Goal: Information Seeking & Learning: Learn about a topic

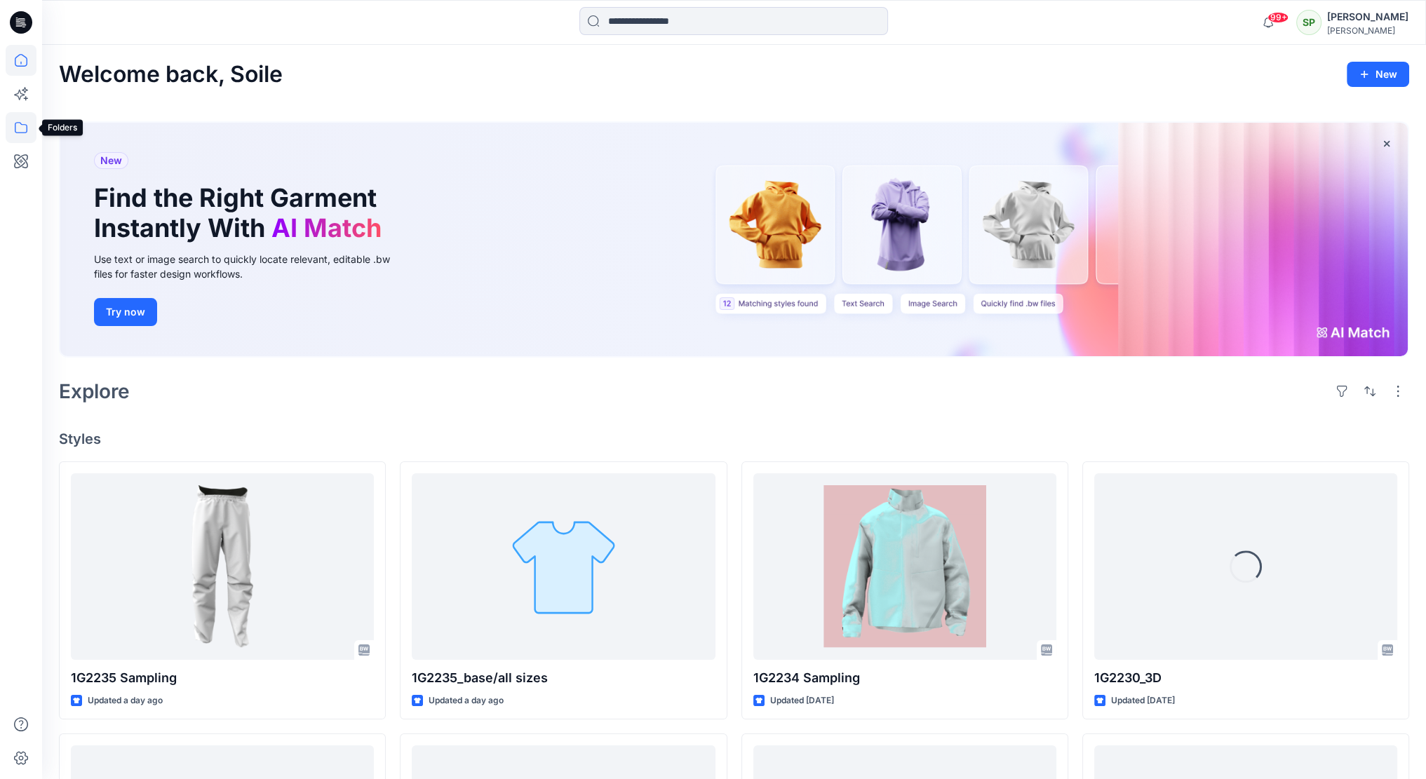
click at [20, 123] on icon at bounding box center [21, 127] width 31 height 31
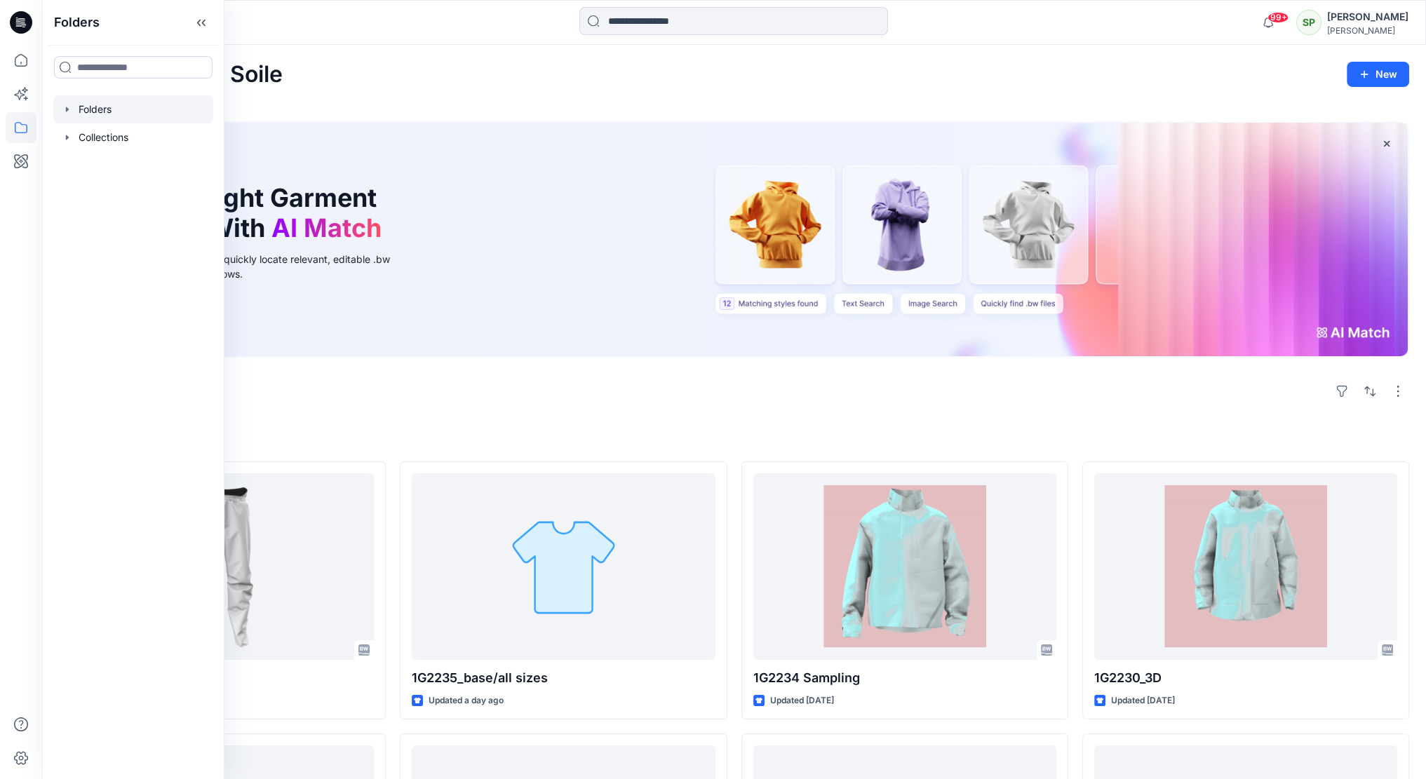
click at [126, 115] on div at bounding box center [133, 109] width 160 height 28
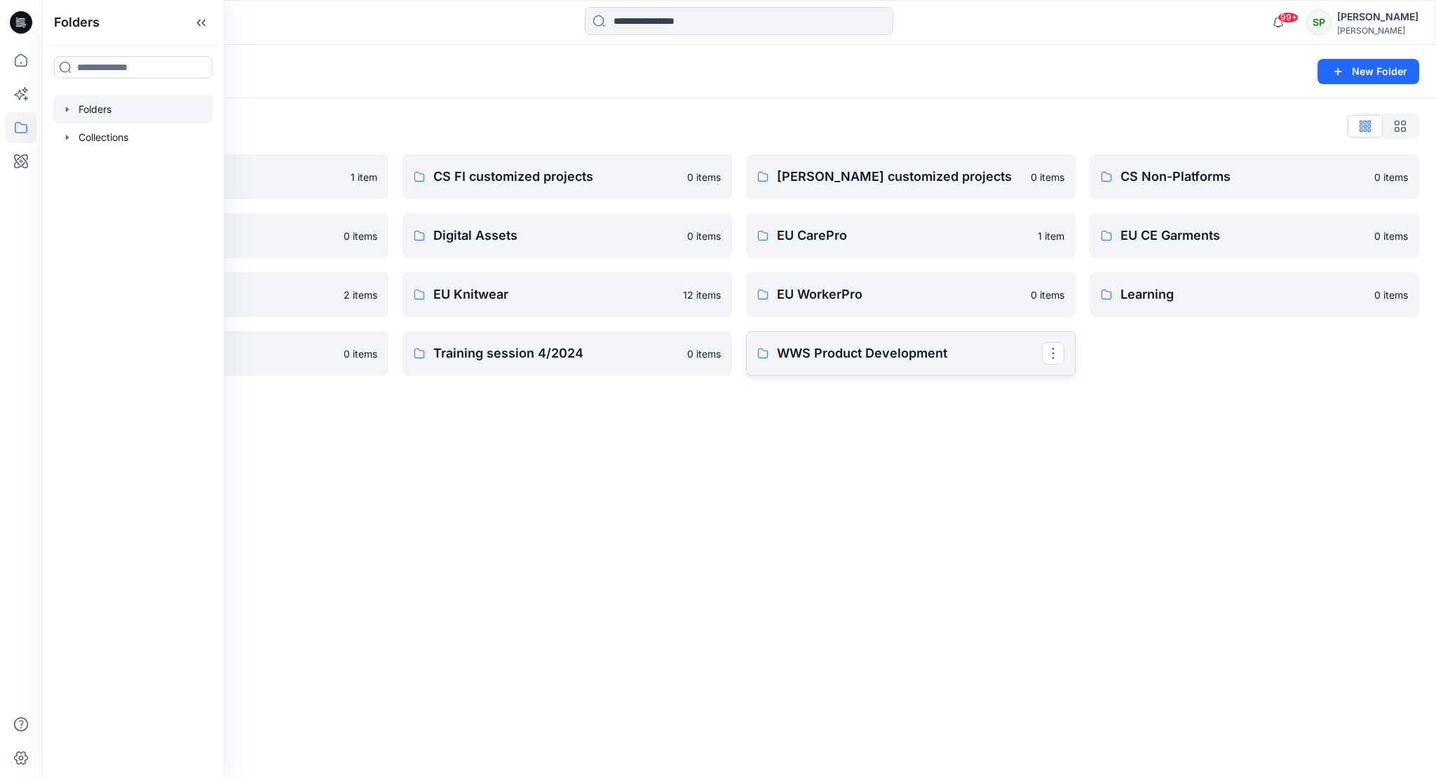
click at [847, 364] on link "WWS Product Development" at bounding box center [911, 353] width 330 height 45
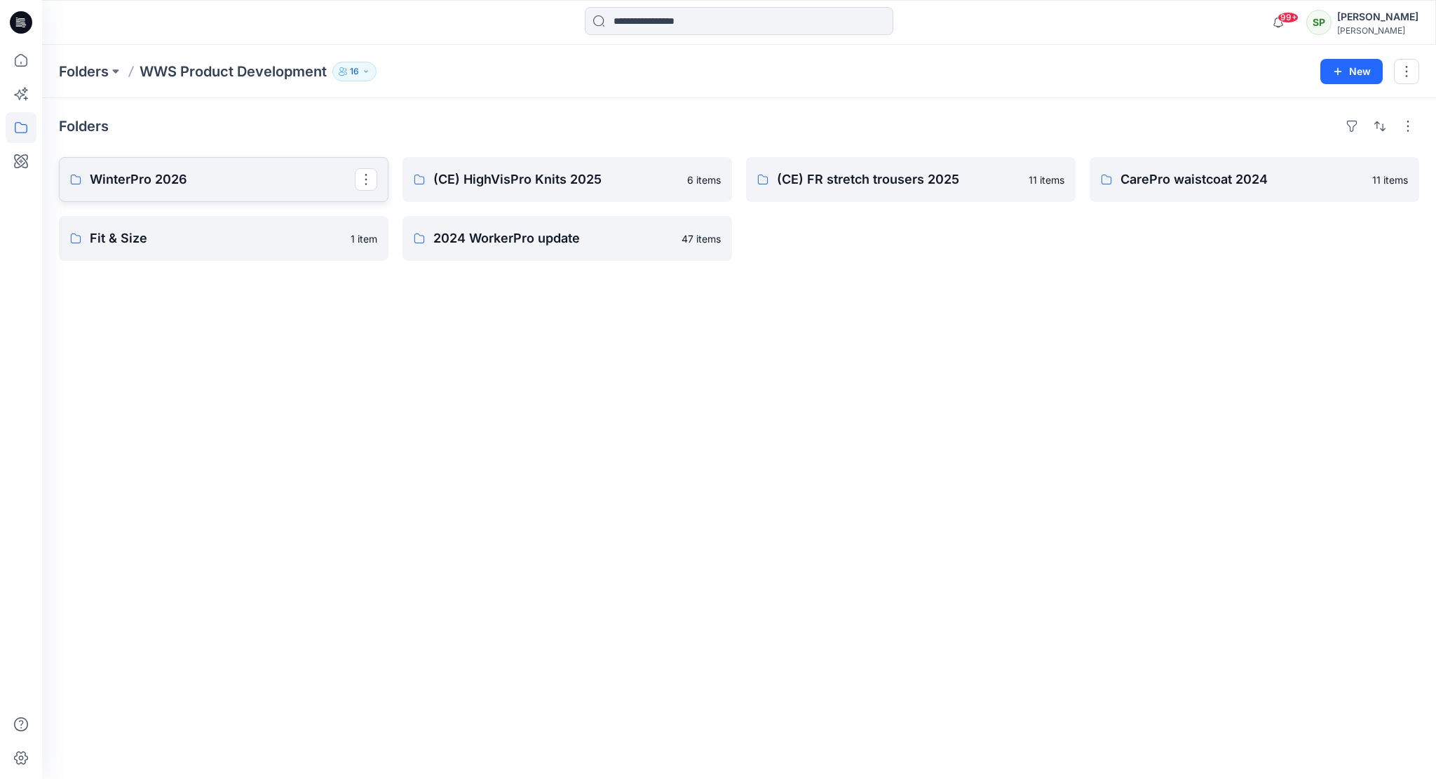
click at [152, 172] on p "WinterPro 2026" at bounding box center [222, 180] width 265 height 20
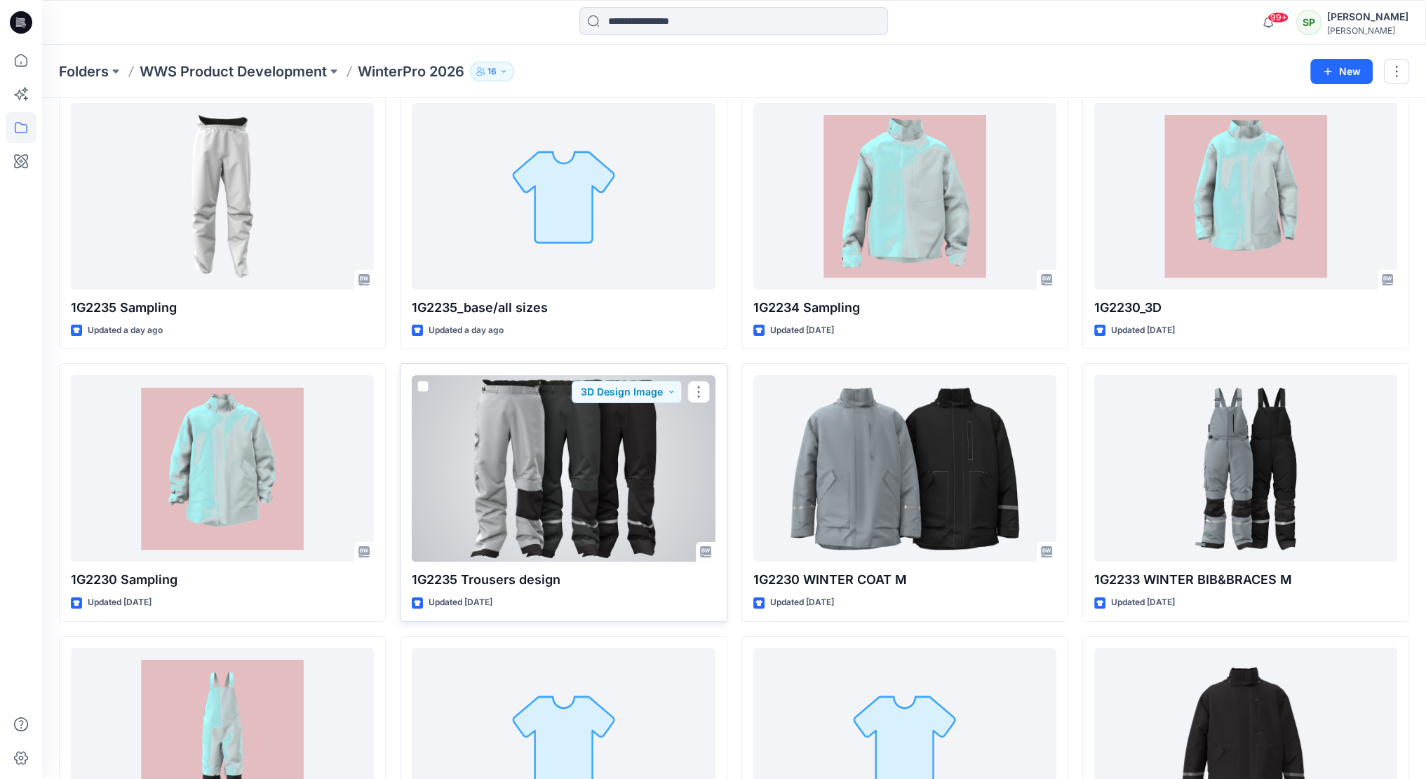
scroll to position [70, 0]
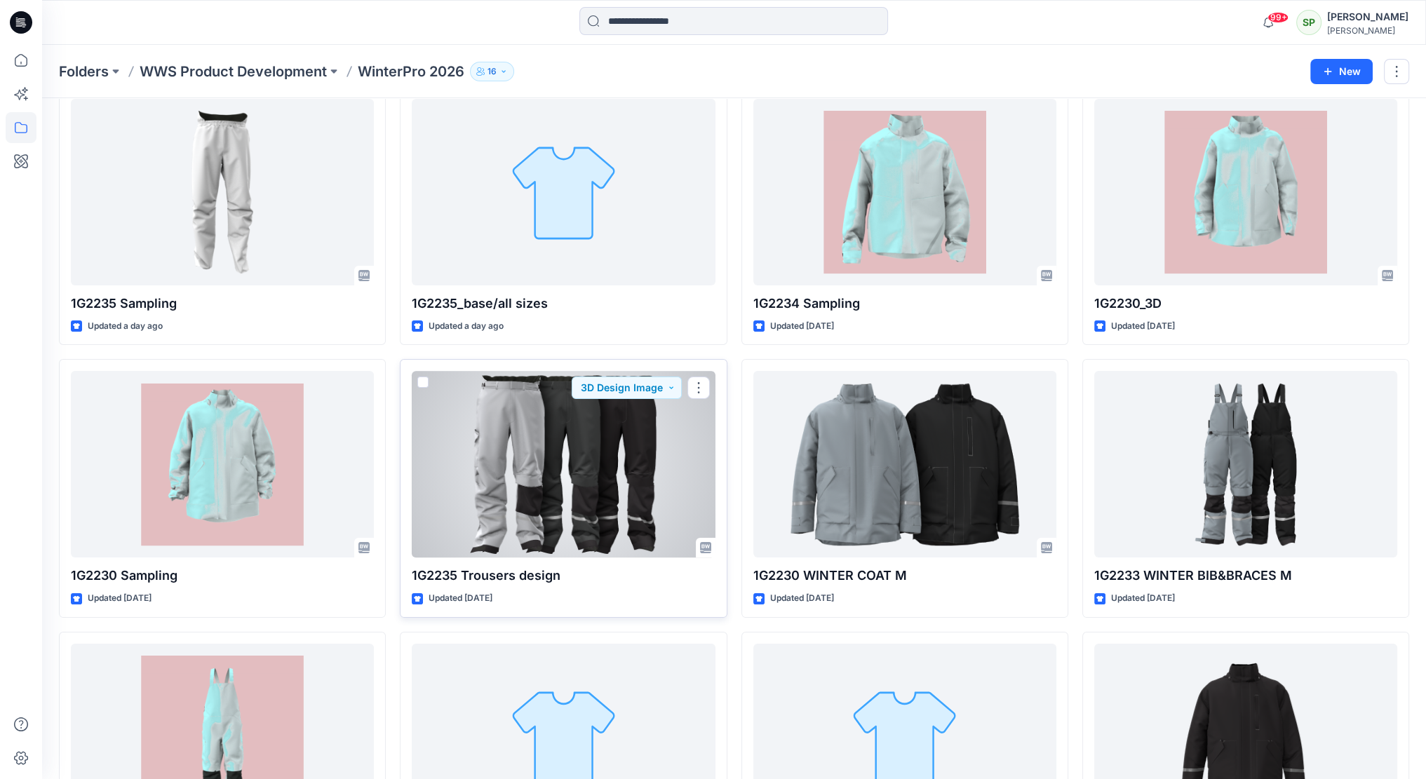
click at [582, 466] on div at bounding box center [563, 464] width 303 height 187
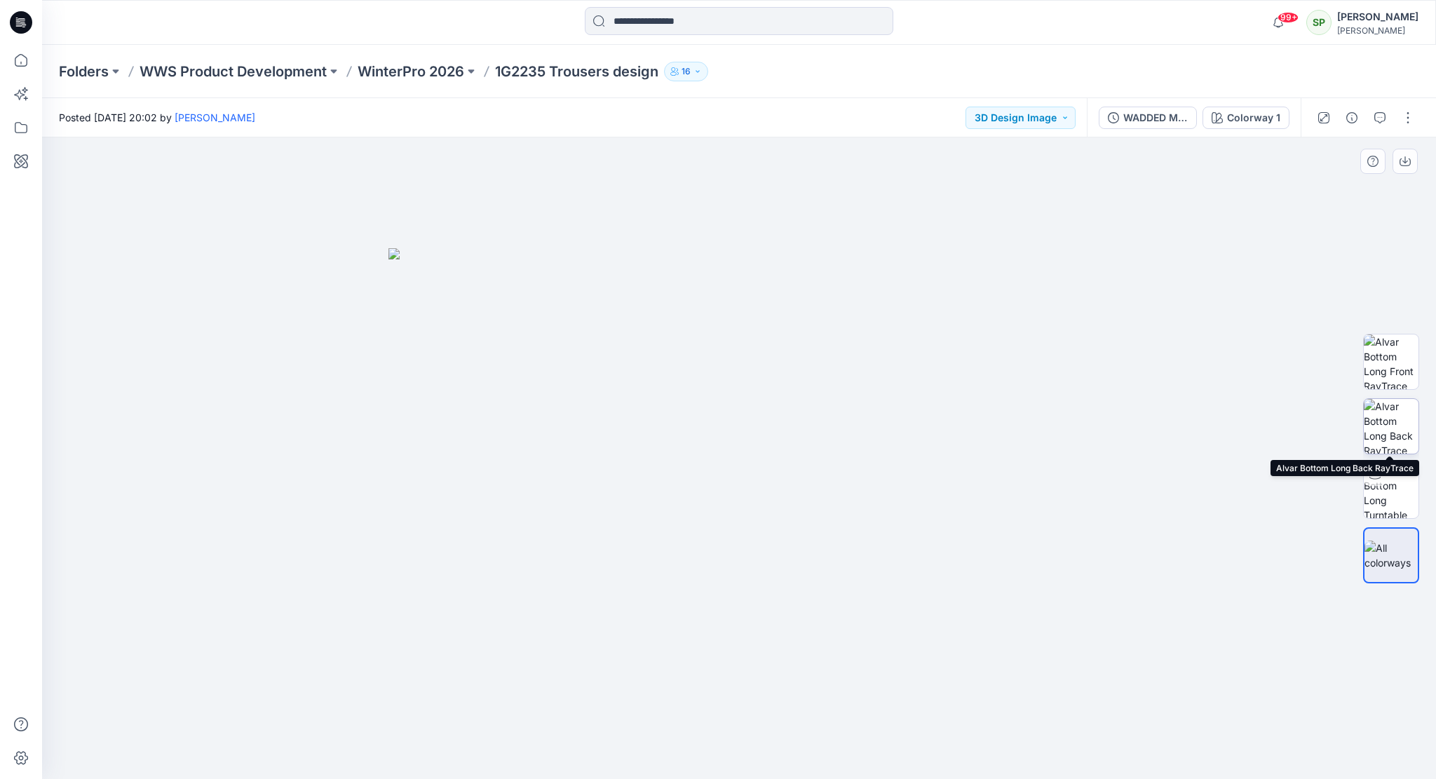
click at [1394, 419] on img at bounding box center [1391, 426] width 55 height 55
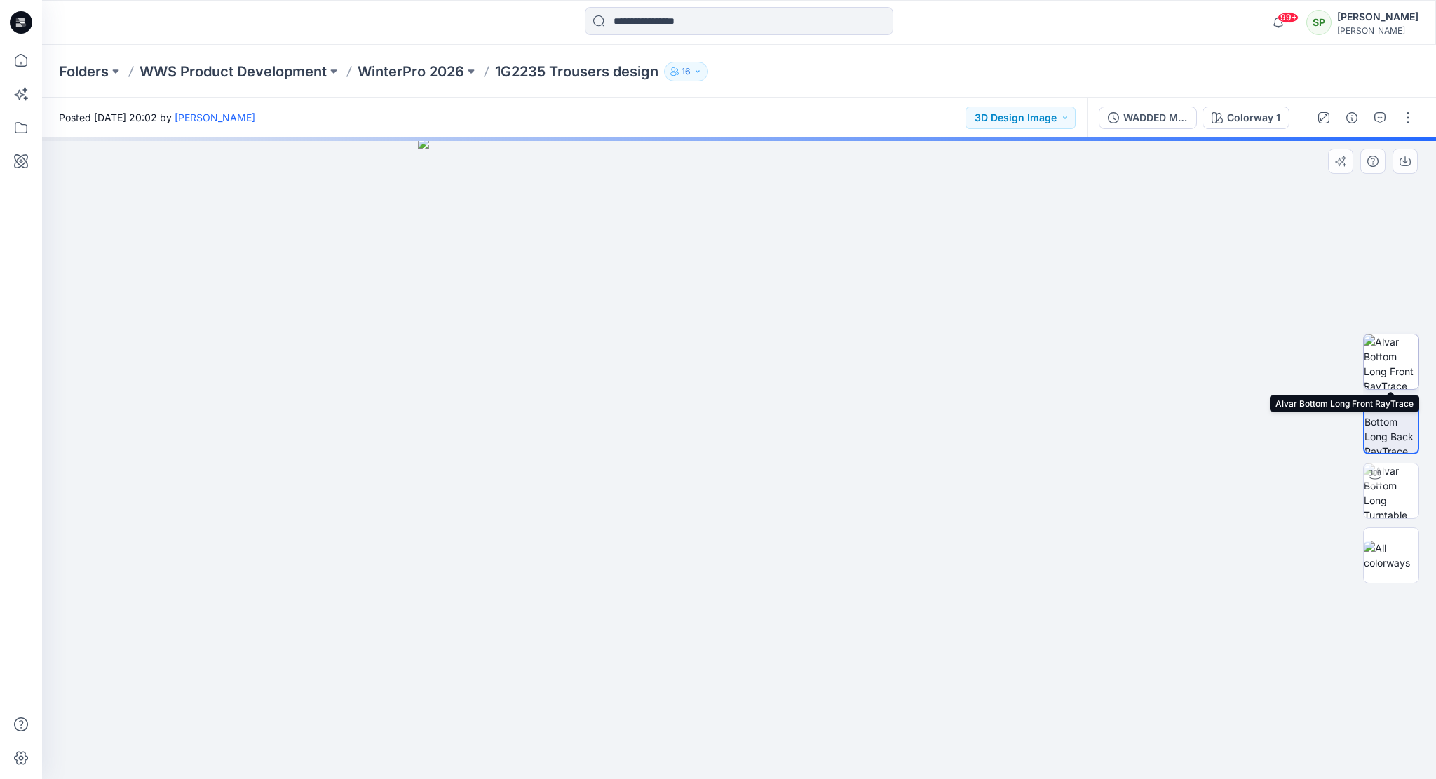
click at [1391, 370] on img at bounding box center [1391, 362] width 55 height 55
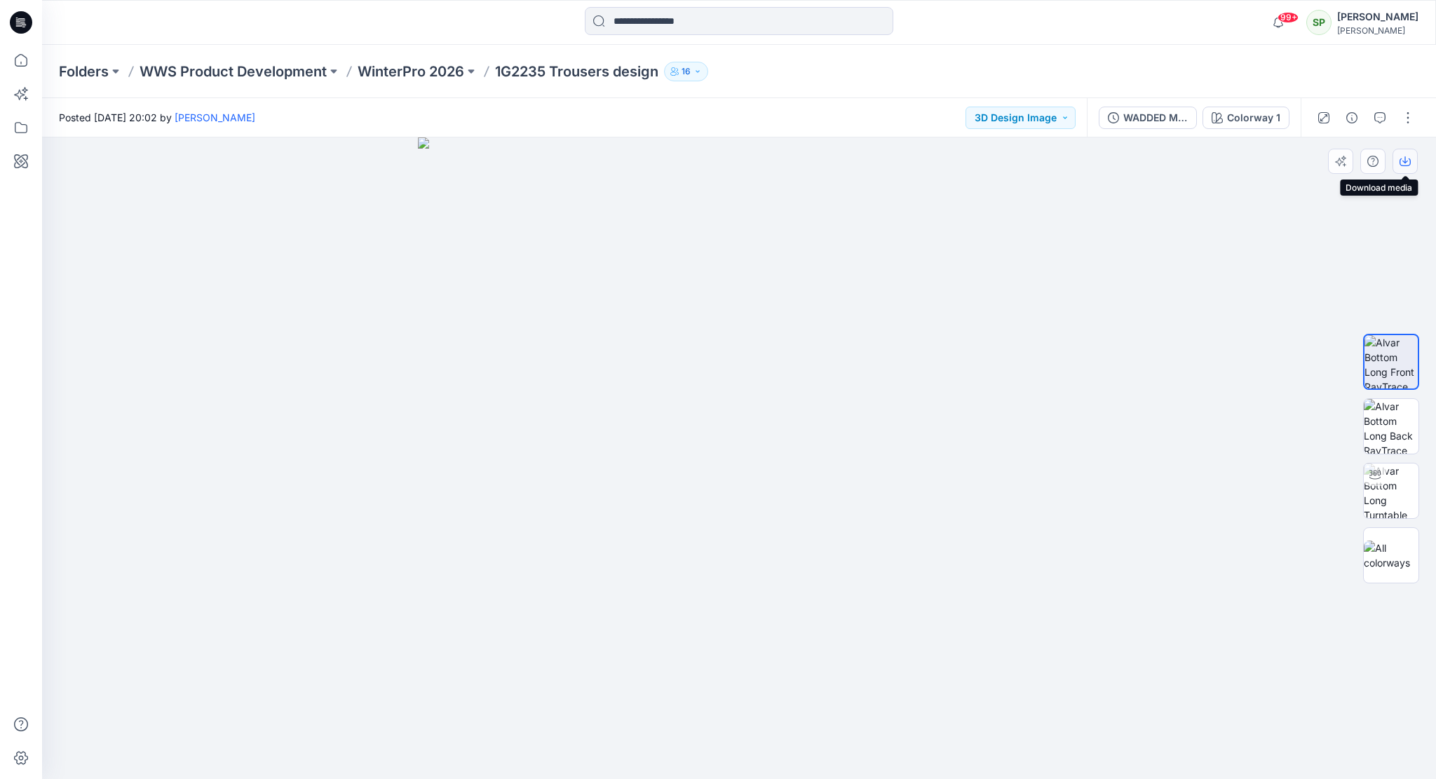
click at [1410, 158] on icon "button" at bounding box center [1405, 162] width 11 height 8
click at [1397, 422] on img at bounding box center [1391, 426] width 55 height 55
click at [1407, 156] on icon "button" at bounding box center [1405, 161] width 11 height 11
click at [1406, 112] on button "button" at bounding box center [1408, 118] width 22 height 22
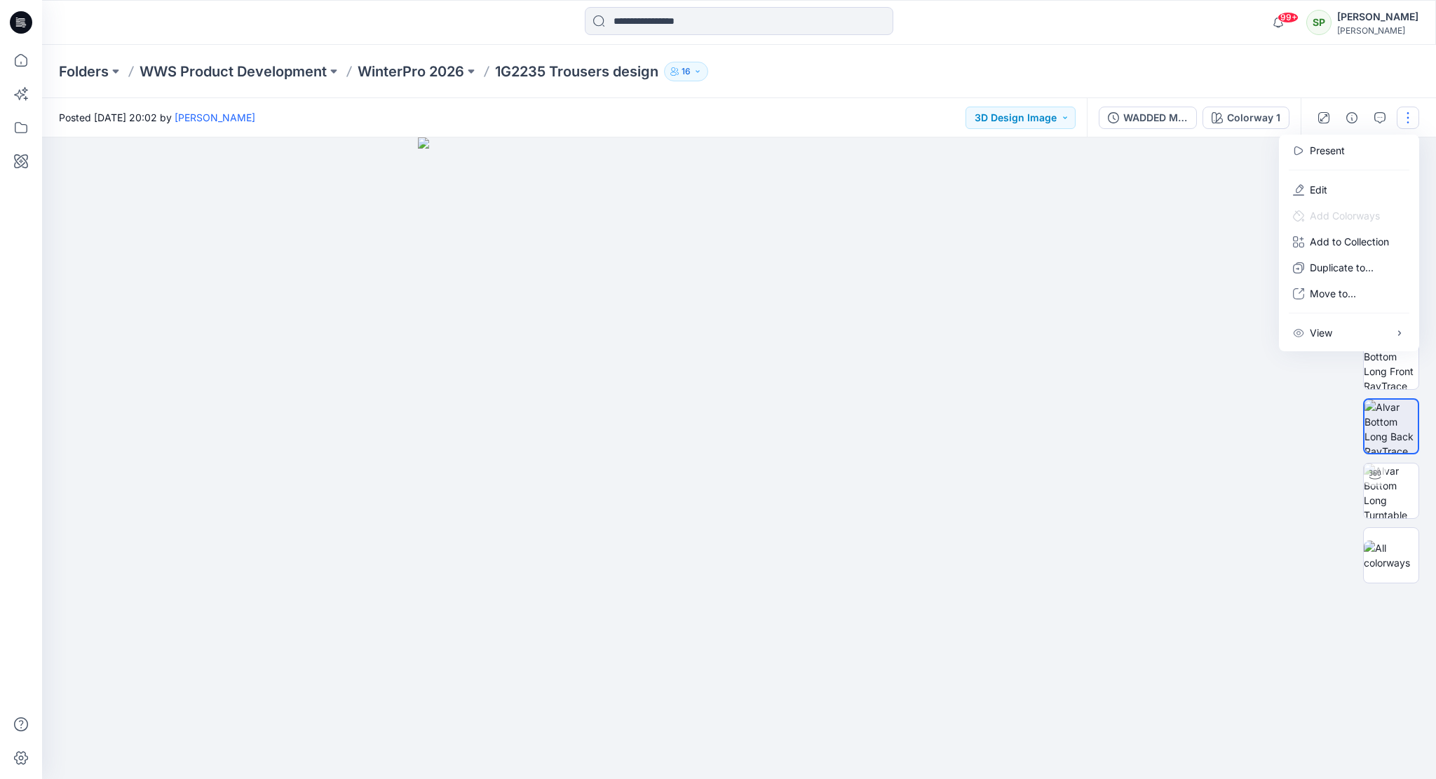
click at [1201, 232] on div at bounding box center [739, 458] width 1394 height 642
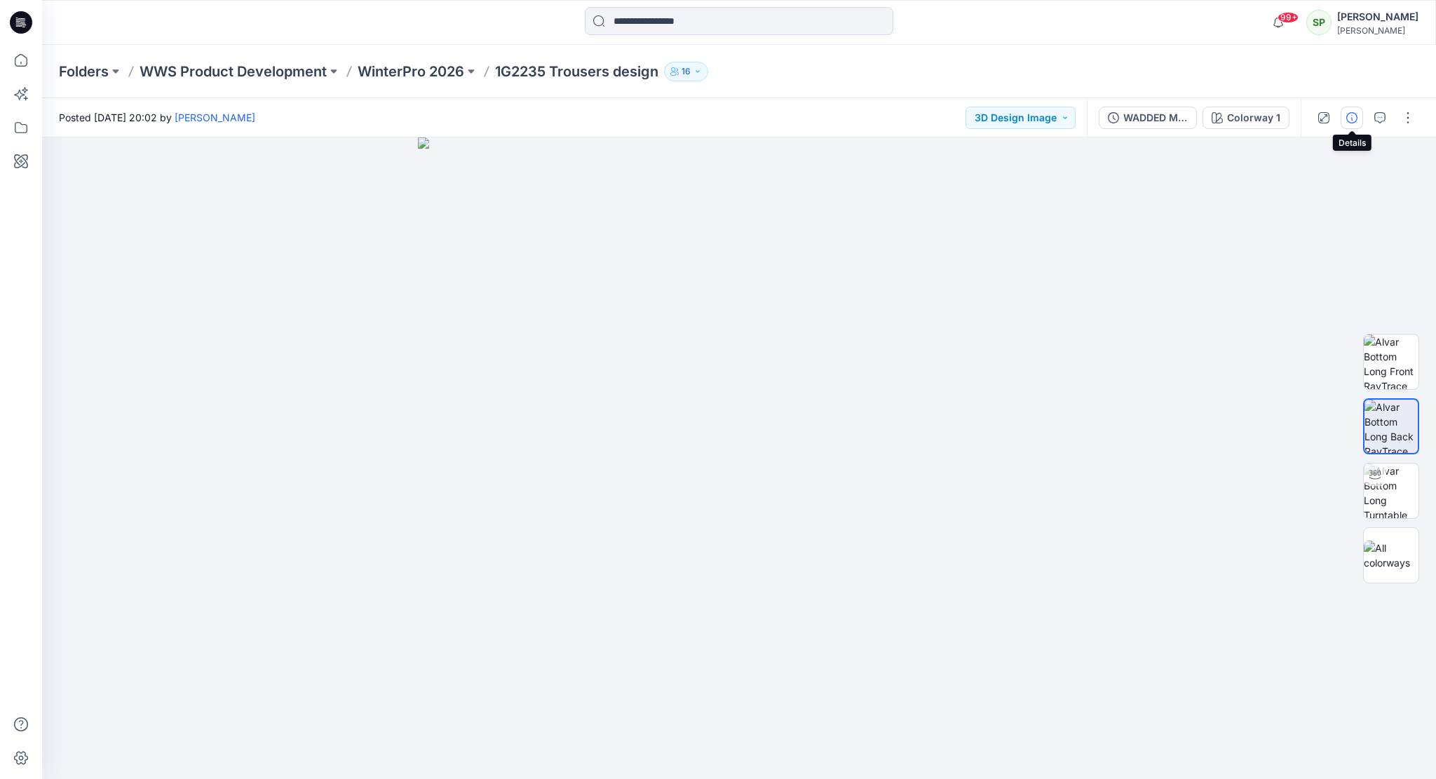
click at [1358, 114] on icon "button" at bounding box center [1351, 117] width 11 height 11
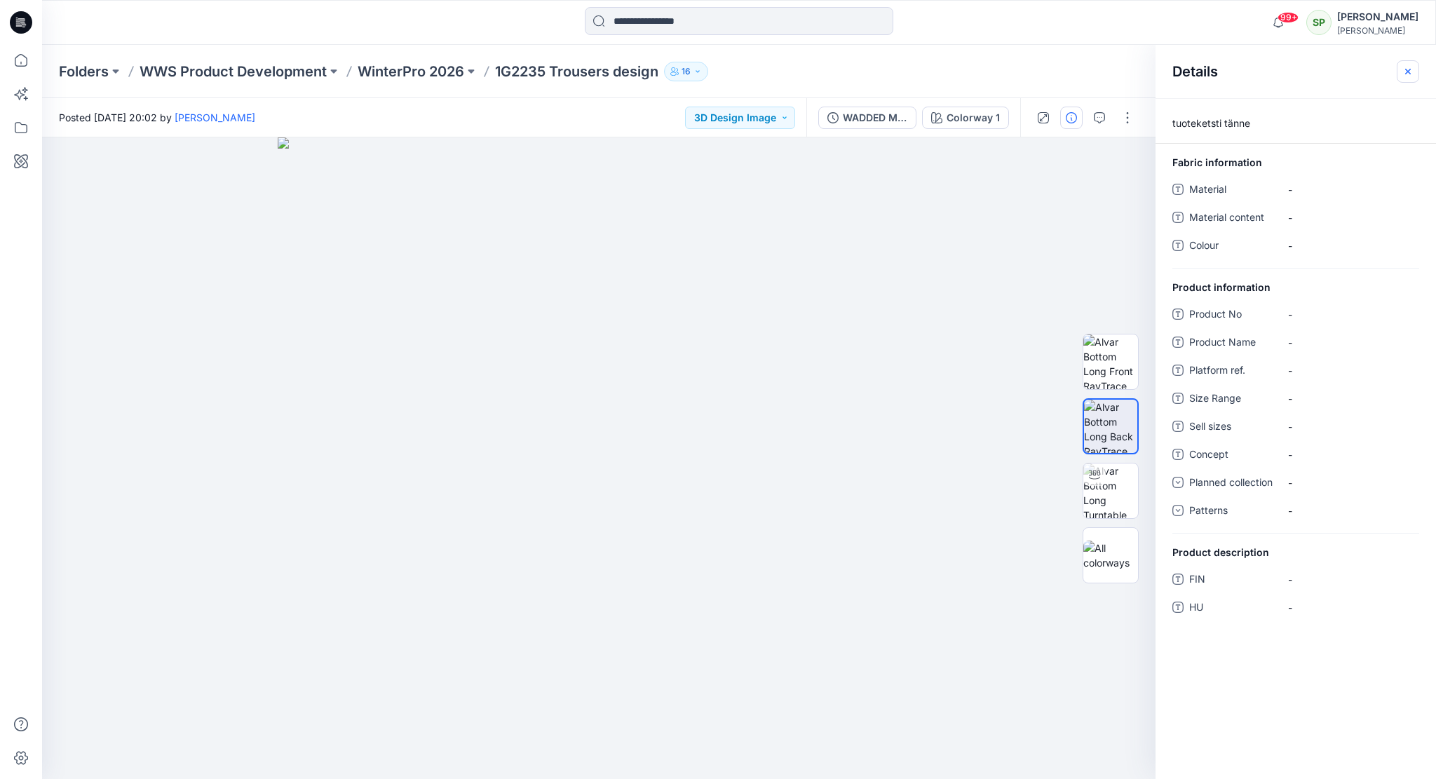
click at [1409, 67] on icon "button" at bounding box center [1408, 71] width 11 height 11
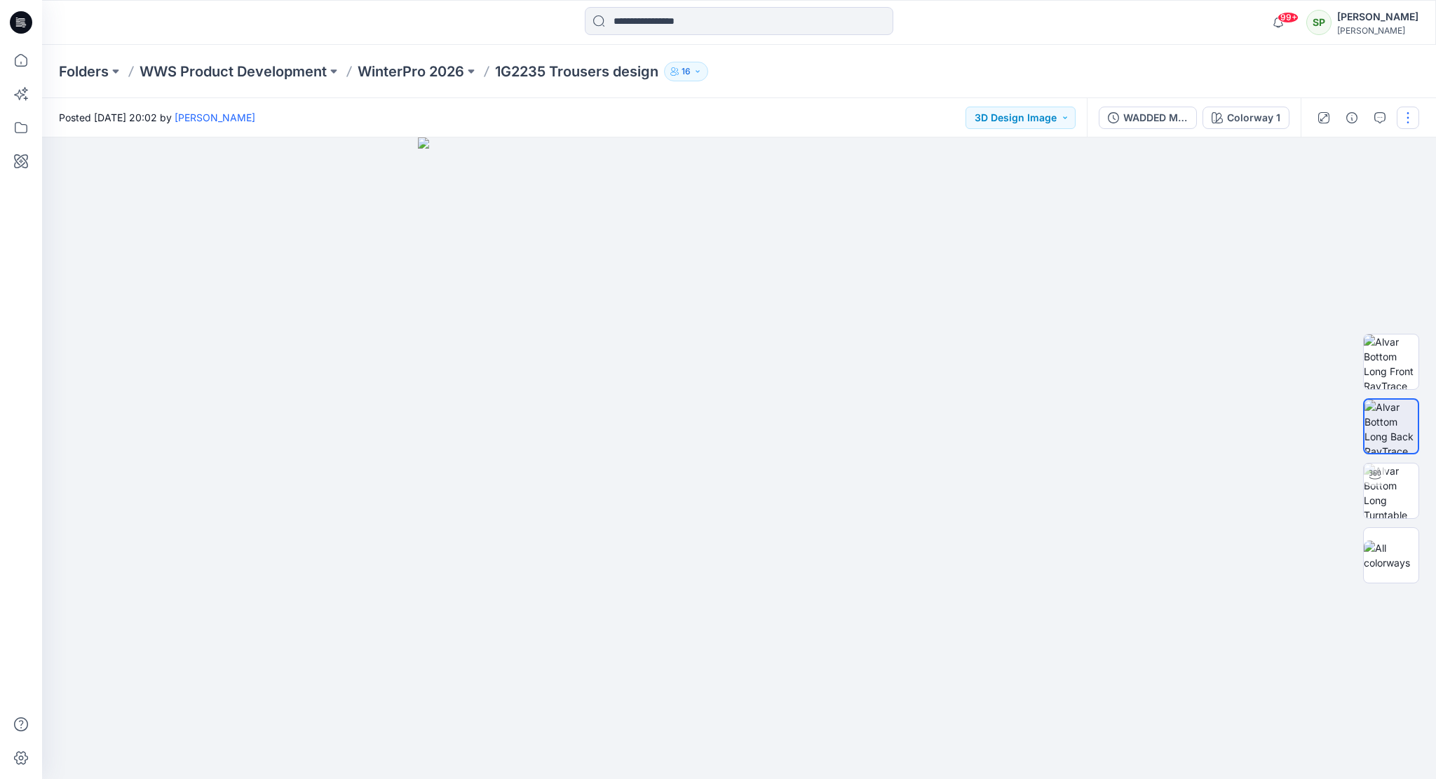
click at [1410, 113] on button "button" at bounding box center [1408, 118] width 22 height 22
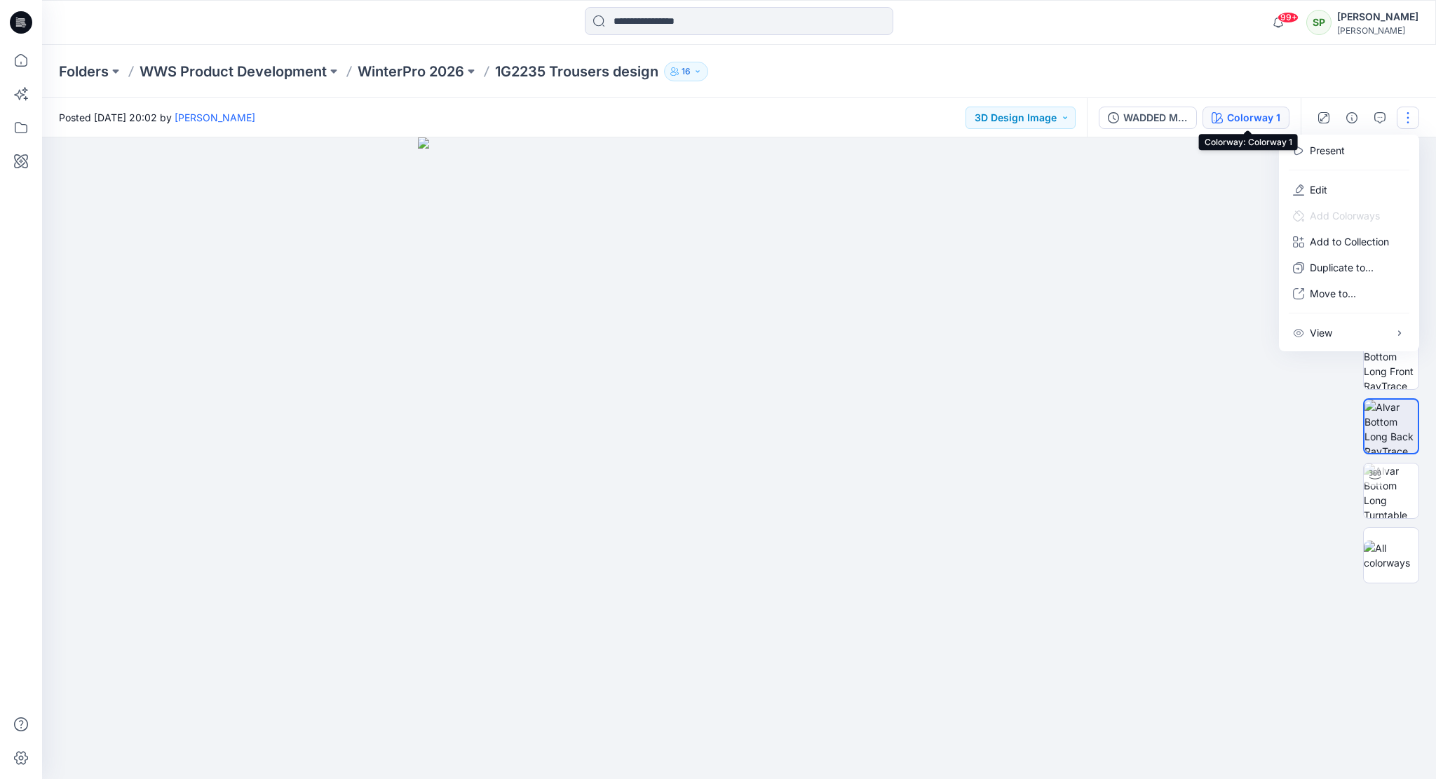
click at [1262, 118] on div "Colorway 1" at bounding box center [1253, 117] width 53 height 15
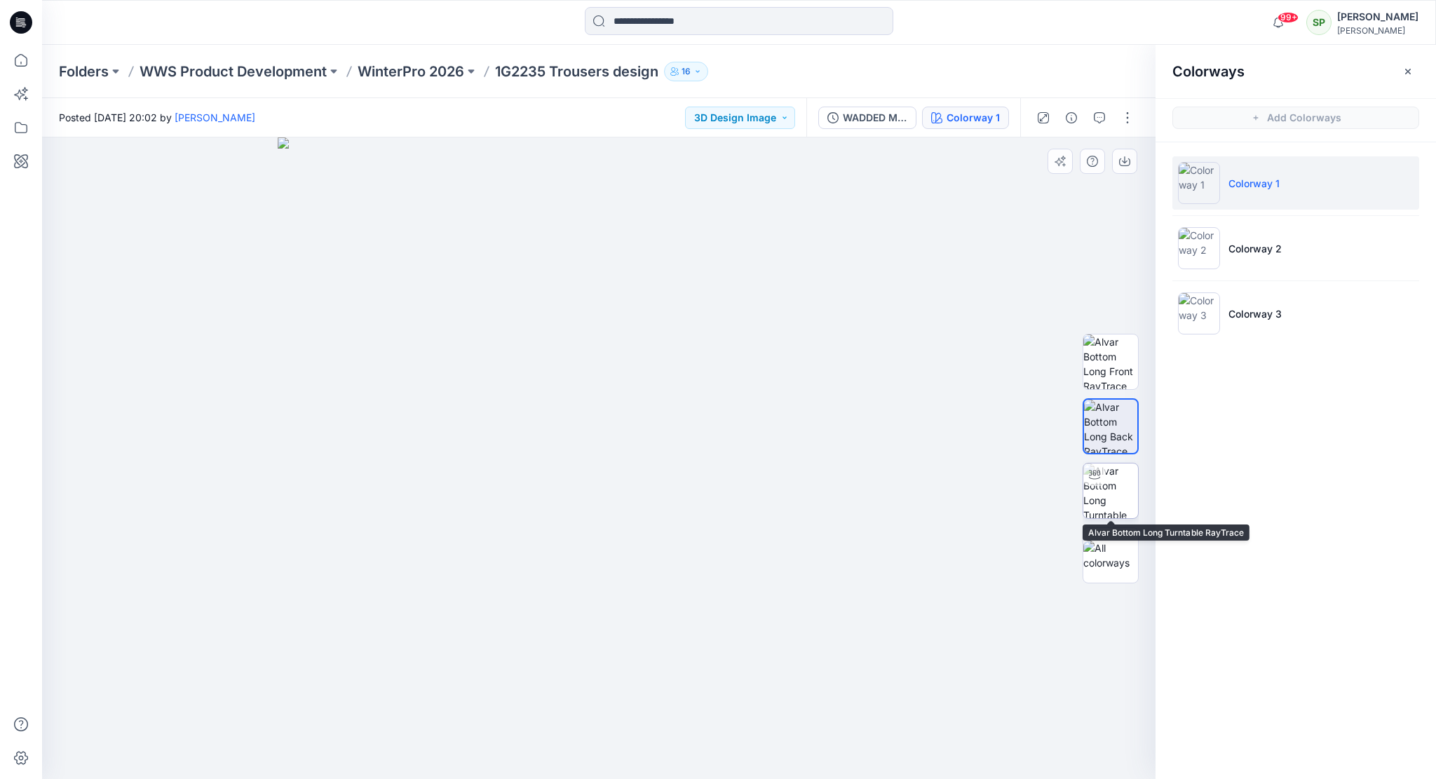
click at [1109, 488] on img at bounding box center [1110, 491] width 55 height 55
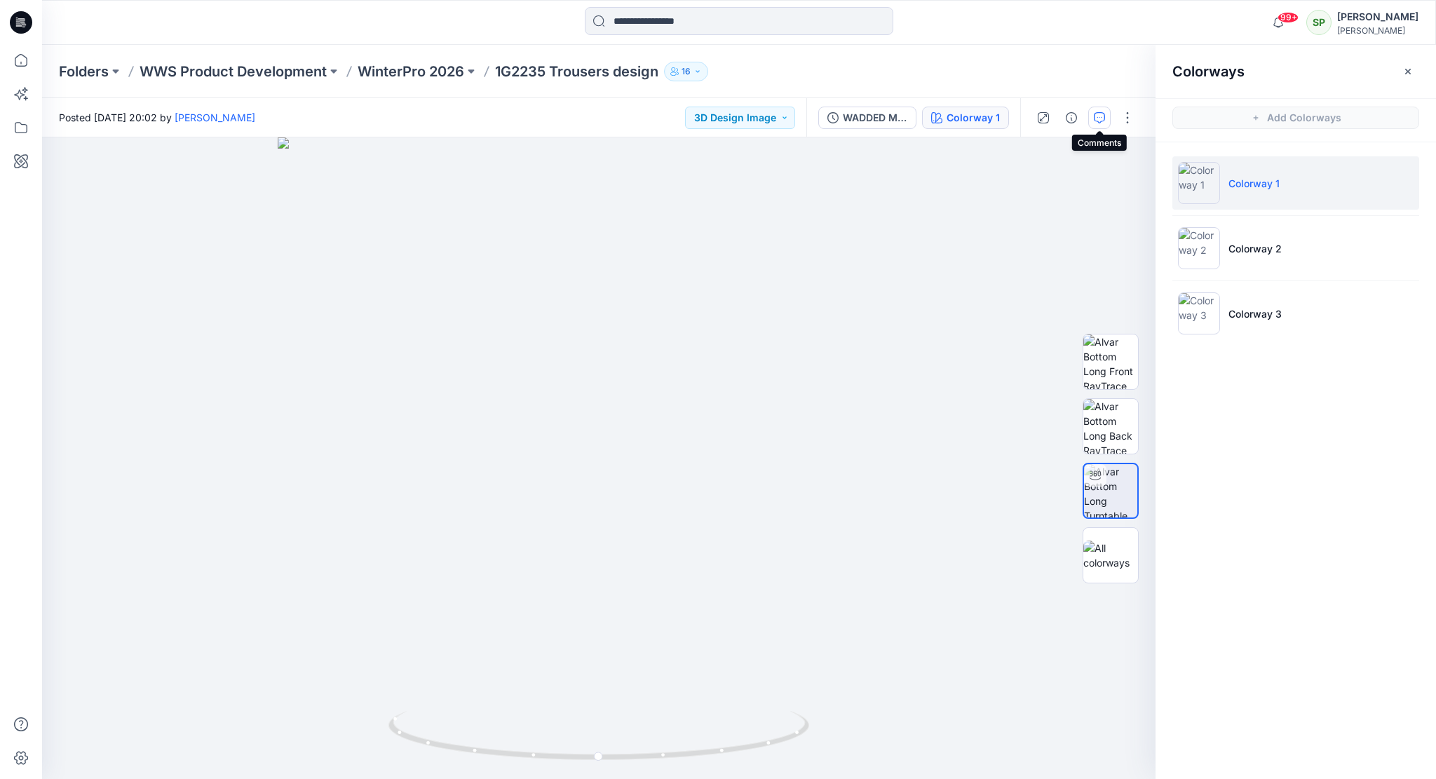
click at [1103, 116] on icon "button" at bounding box center [1099, 117] width 11 height 11
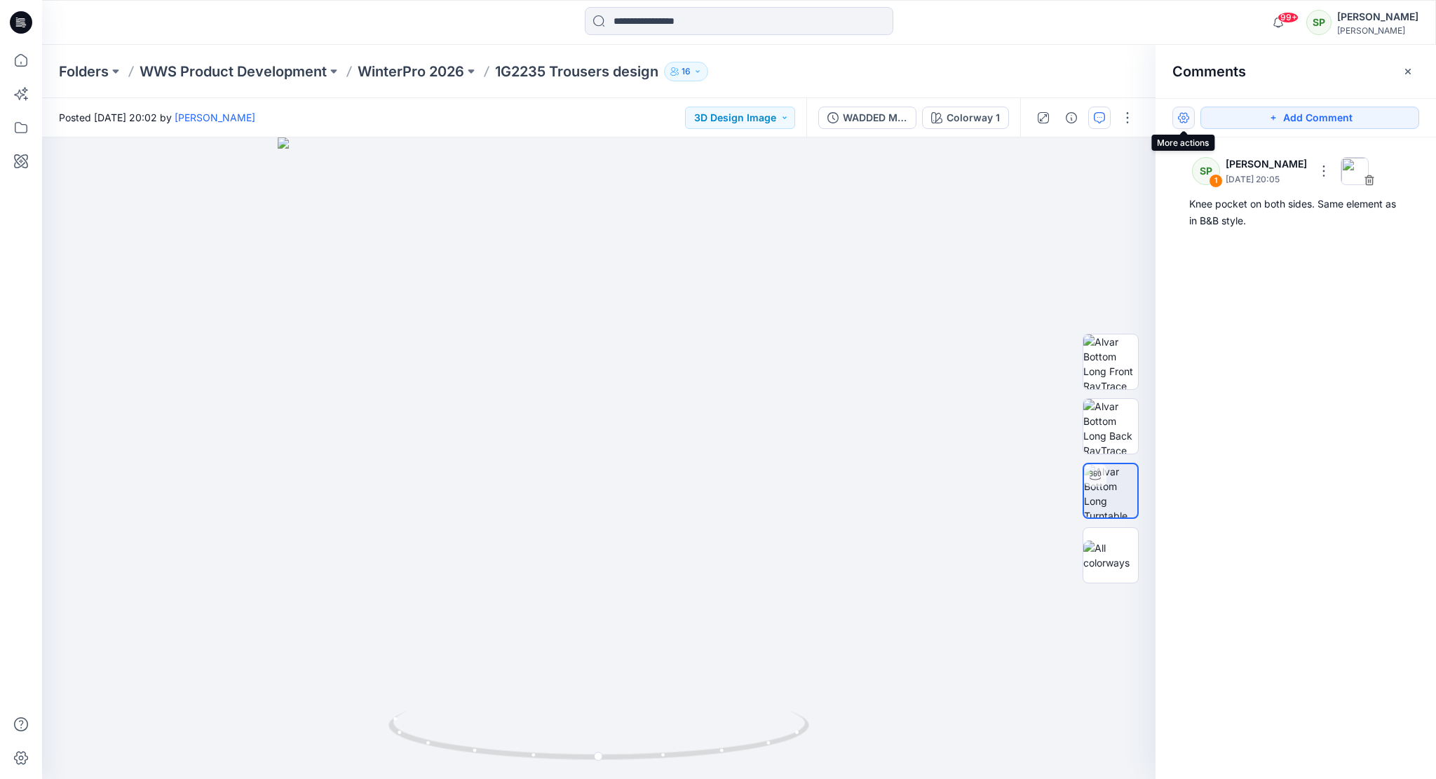
click at [1183, 118] on button "button" at bounding box center [1184, 118] width 22 height 22
click at [1229, 170] on p "Show resolved comments" at bounding box center [1243, 177] width 118 height 15
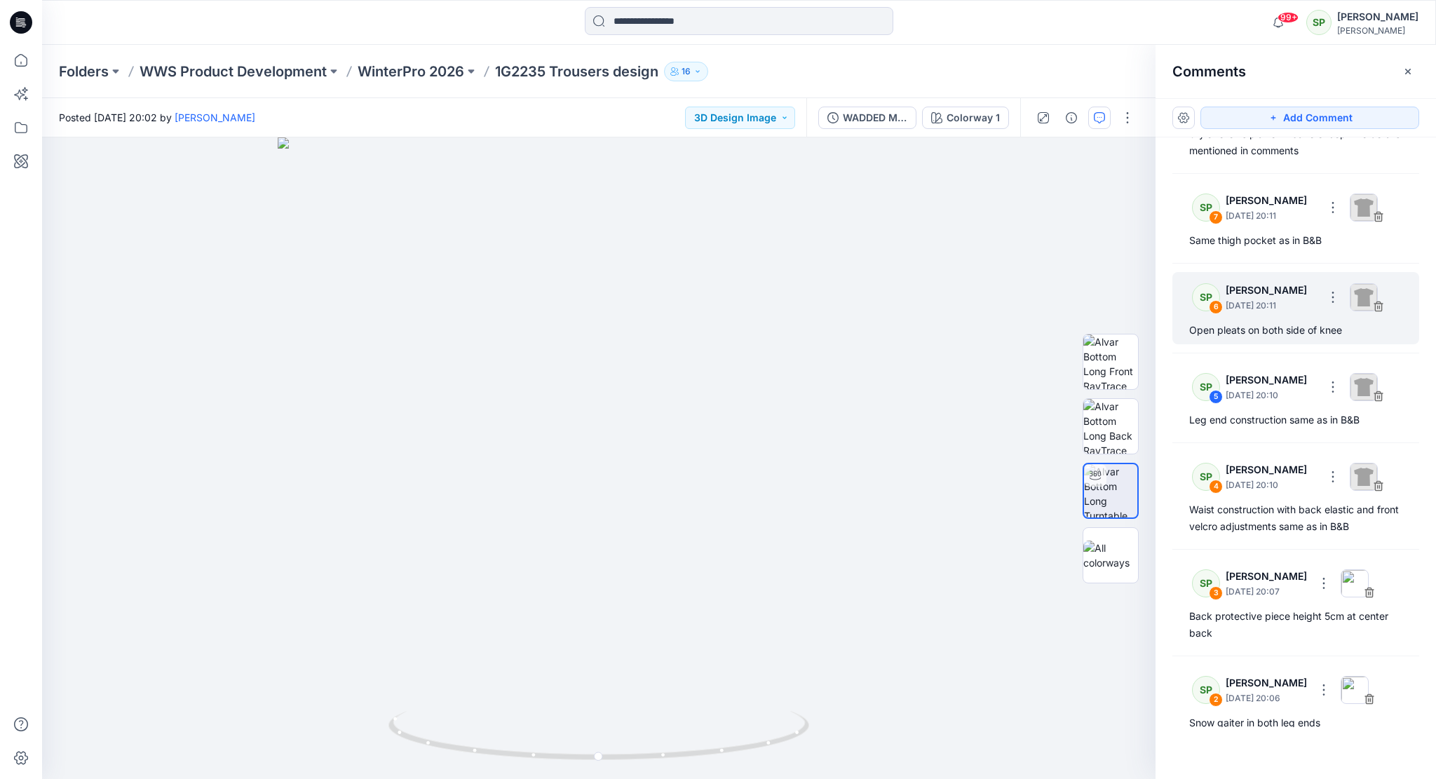
scroll to position [140, 0]
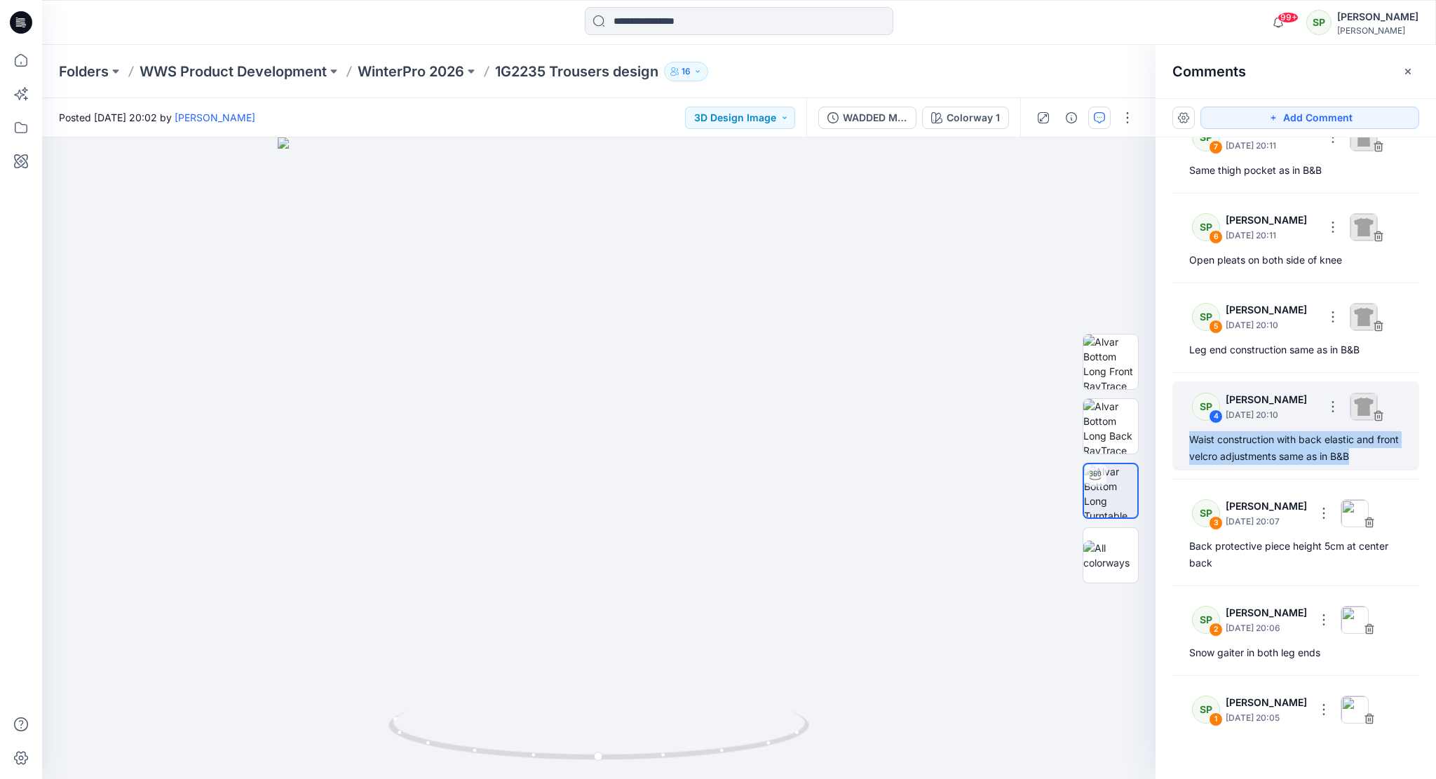
drag, startPoint x: 1383, startPoint y: 460, endPoint x: 1180, endPoint y: 441, distance: 204.2
click at [1180, 441] on div "SP 4 [PERSON_NAME] [DATE] 20:10 Waist construction with back elastic and front …" at bounding box center [1296, 425] width 247 height 89
copy div "Waist construction with back elastic and front velcro adjustments same as in B&B"
click at [937, 676] on div at bounding box center [599, 458] width 1114 height 642
click at [418, 72] on p "WinterPro 2026" at bounding box center [411, 72] width 107 height 20
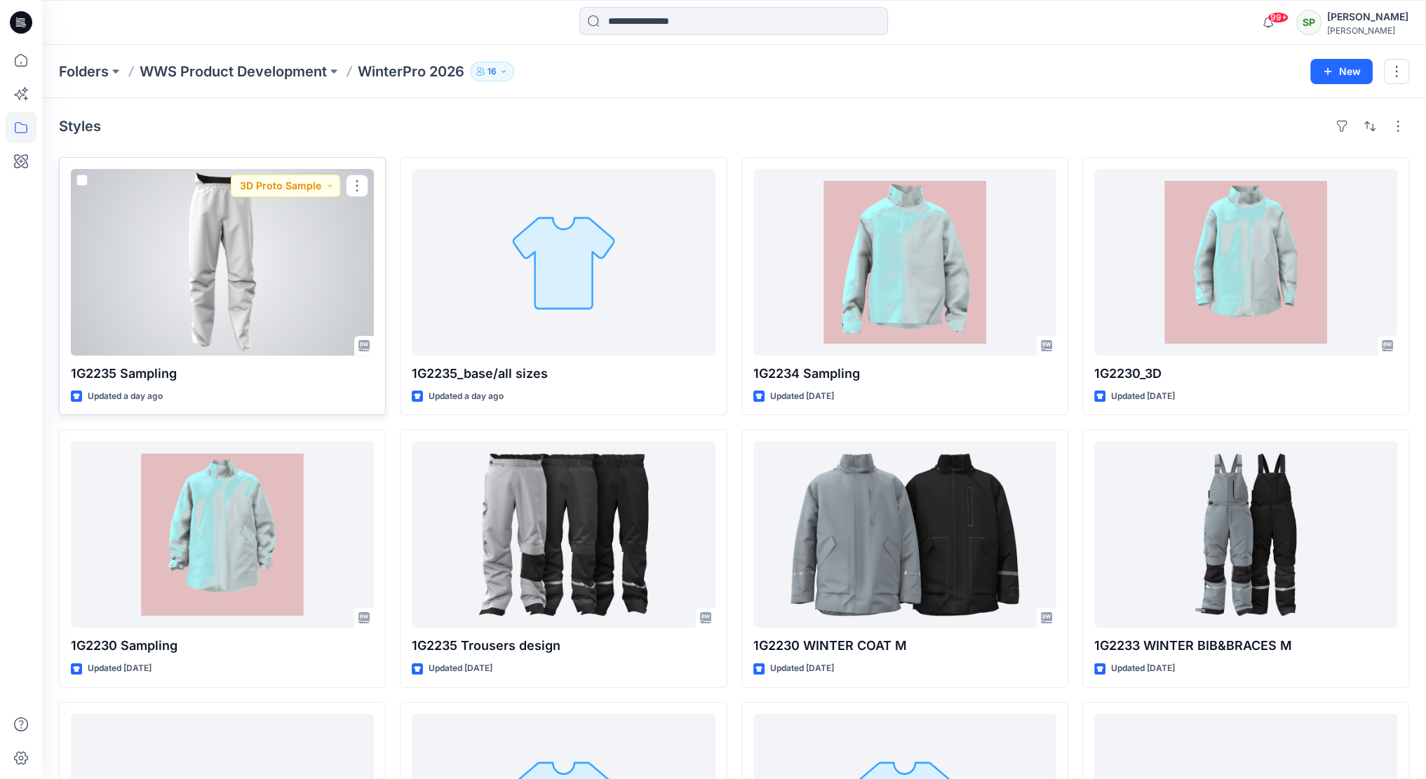
click at [239, 311] on div at bounding box center [222, 262] width 303 height 187
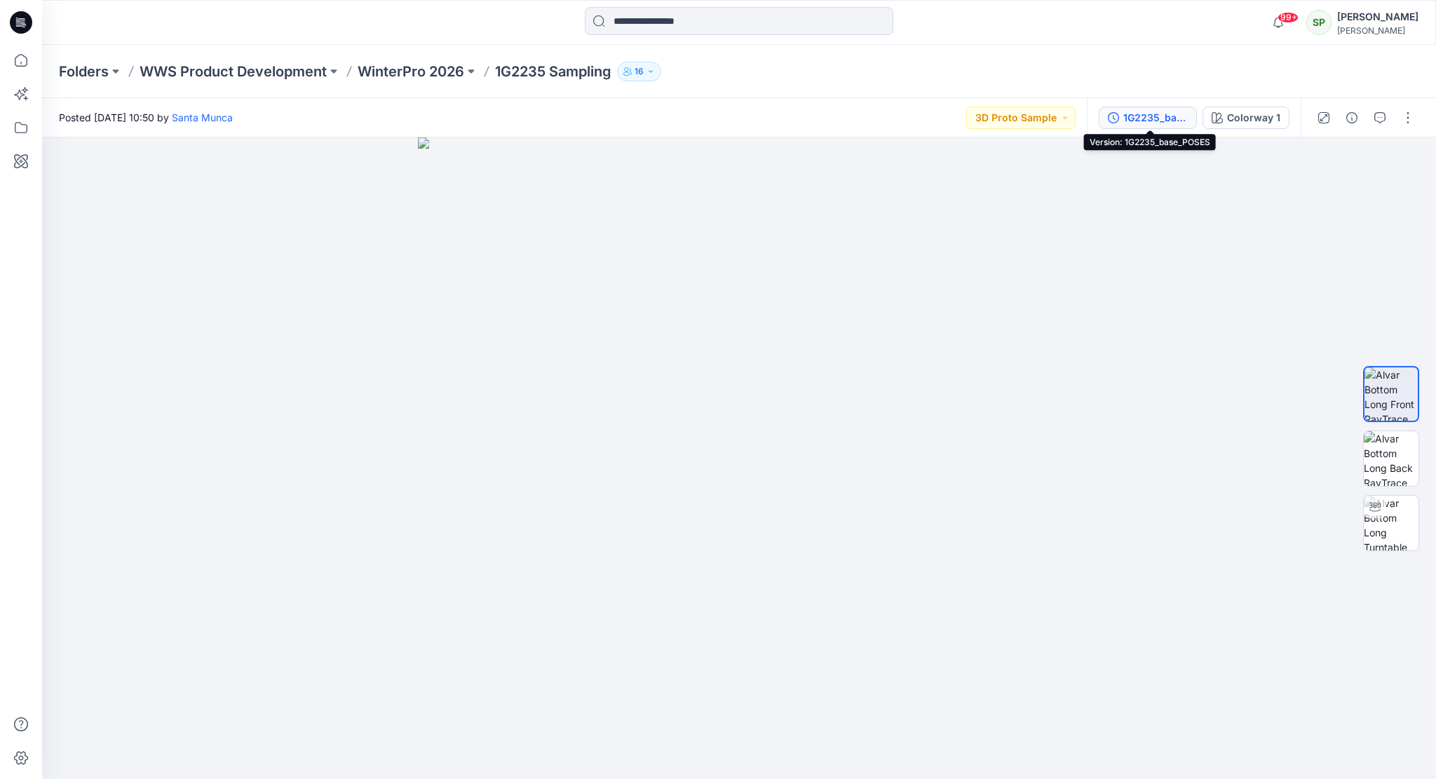
click at [1146, 121] on div "1G2235_base_POSES" at bounding box center [1155, 117] width 65 height 15
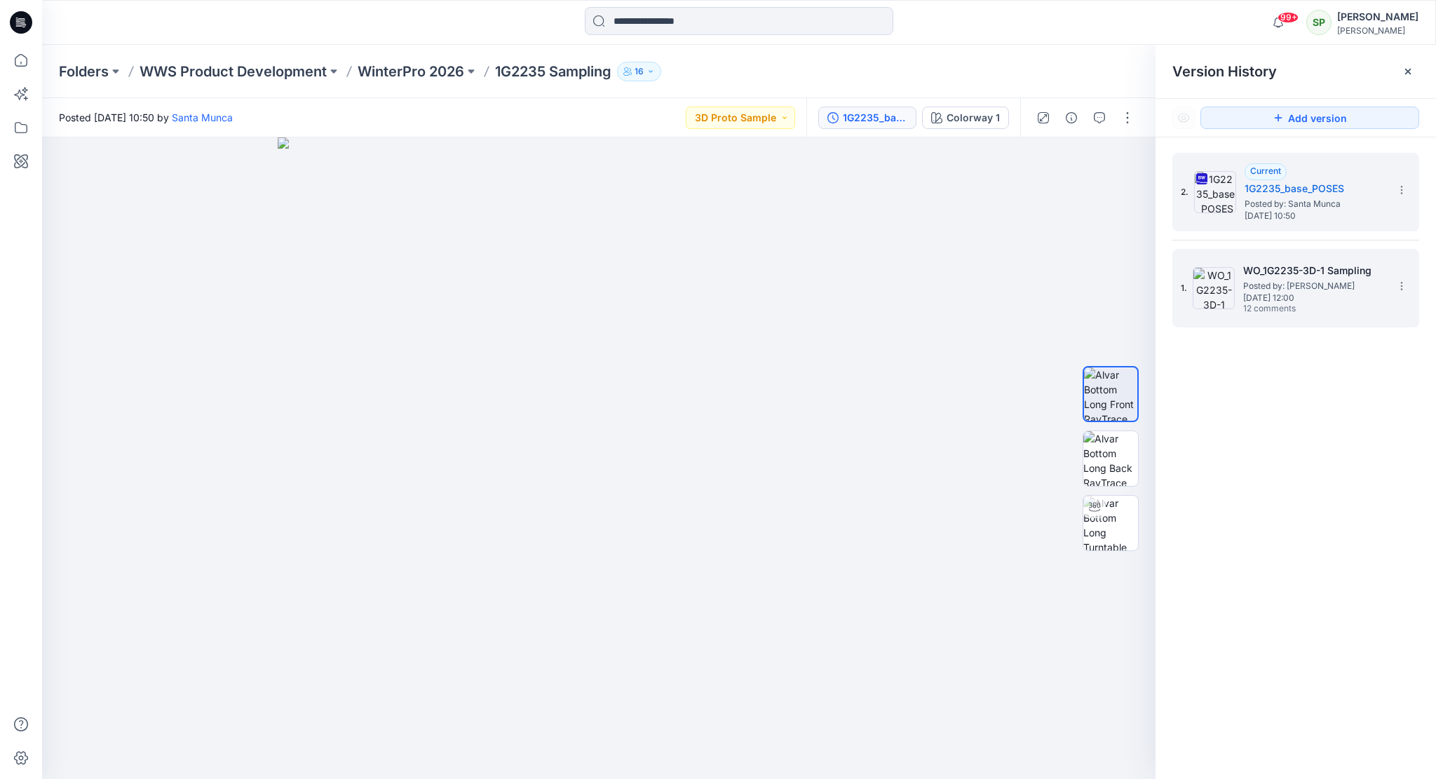
click at [1292, 285] on span "Posted by: [PERSON_NAME]" at bounding box center [1313, 286] width 140 height 14
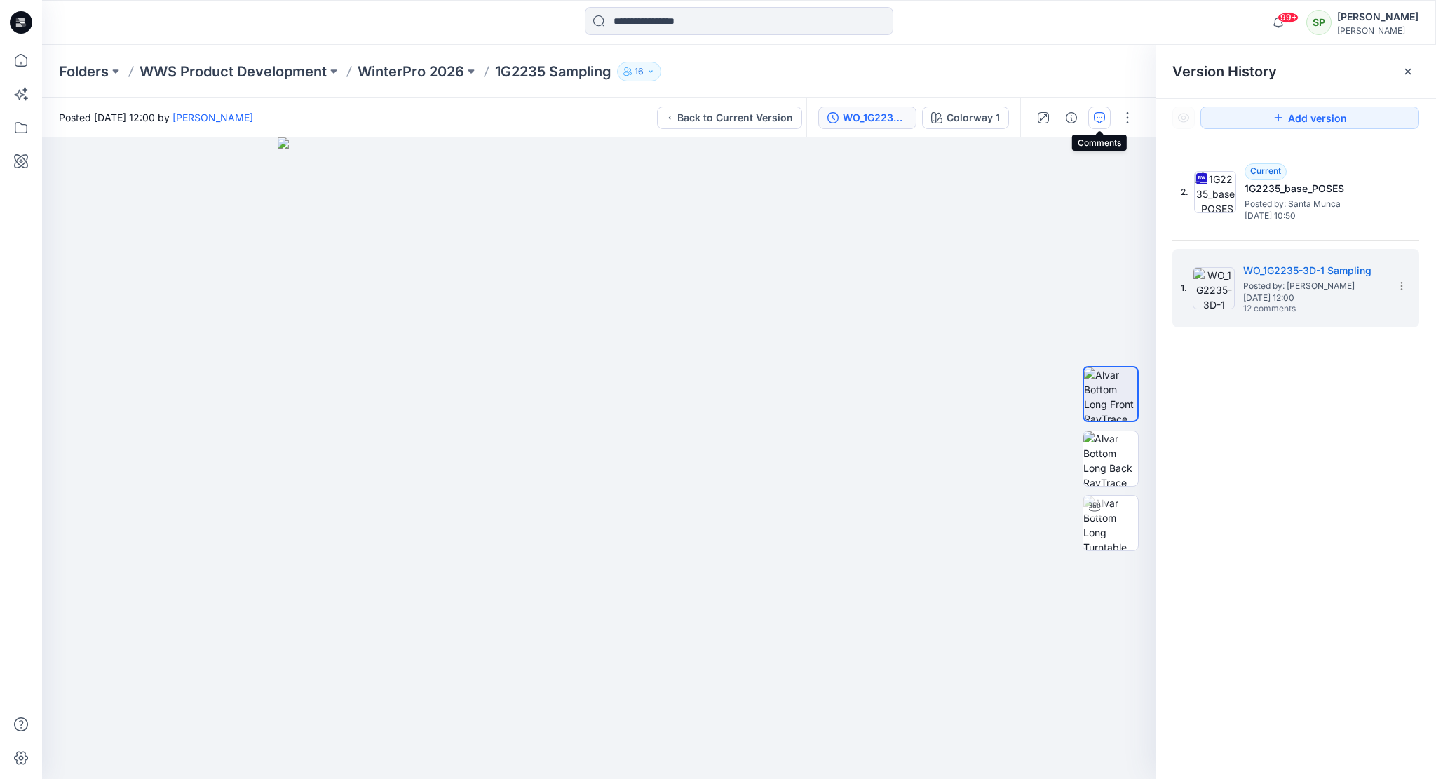
click at [1106, 116] on button "button" at bounding box center [1099, 118] width 22 height 22
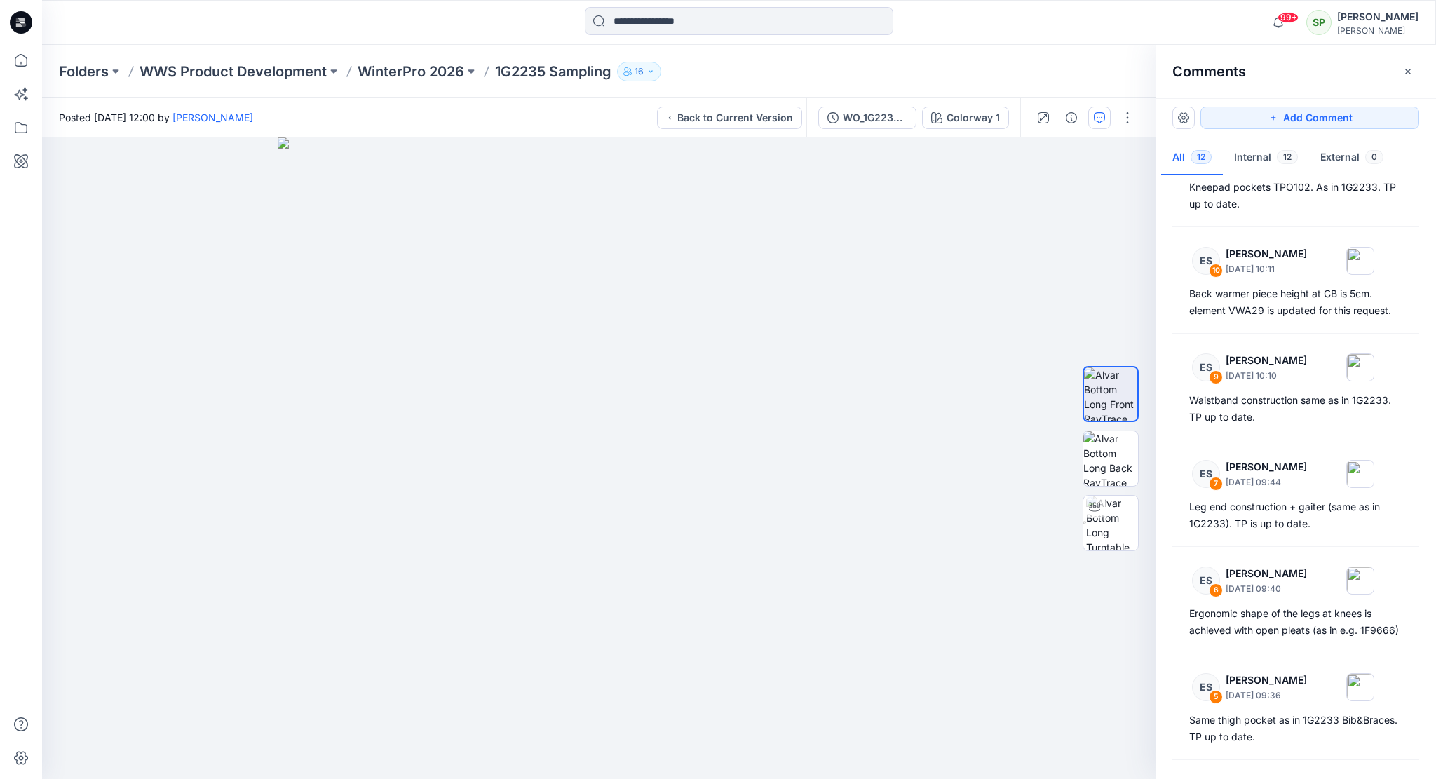
scroll to position [281, 0]
